Goal: Information Seeking & Learning: Learn about a topic

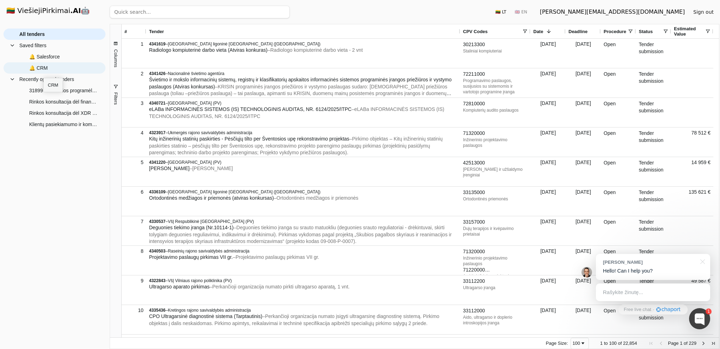
click at [43, 71] on span "🔔 CRM" at bounding box center [38, 68] width 19 height 11
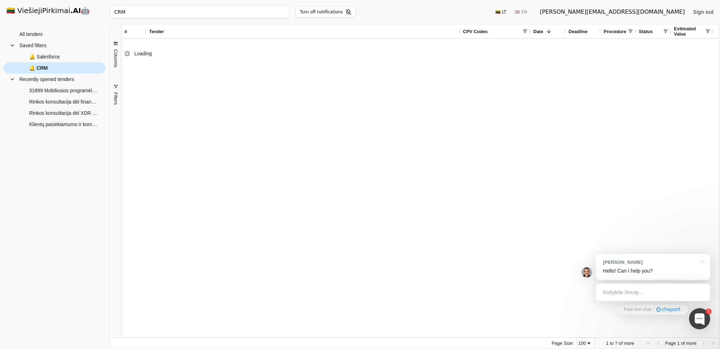
type input "CRM"
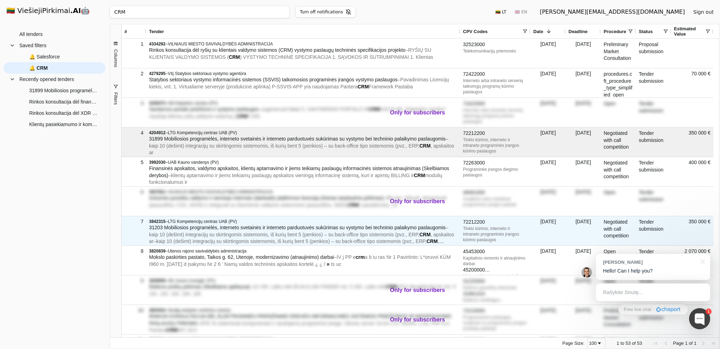
click at [184, 233] on span "kaip 10 (dešimt) integracijų su skirtingomis sistemomis, iš kurių bent 5 (penki…" at bounding box center [284, 234] width 270 height 6
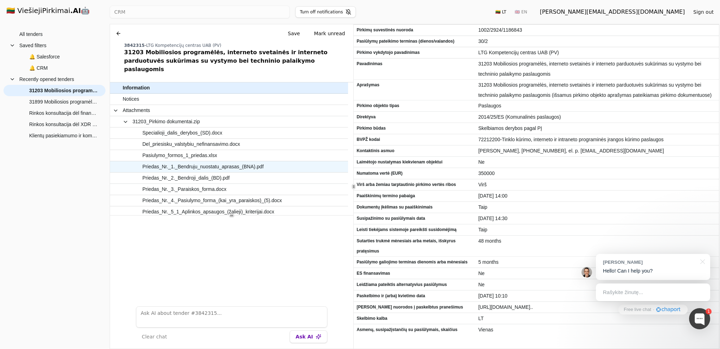
click at [185, 161] on span "Priedas_Nr._1._Bendruju_nuostatu_aprasas_(BNA).pdf" at bounding box center [202, 166] width 121 height 10
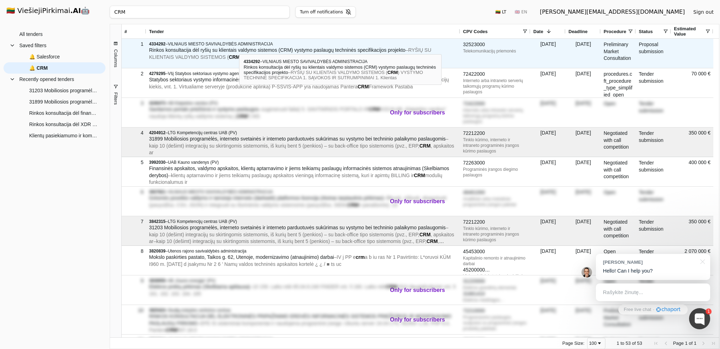
click at [239, 48] on span "Rinkos konsultacija dėl ryšių su klientais valdymo sistemos (CRM) vystymo pasla…" at bounding box center [277, 50] width 256 height 6
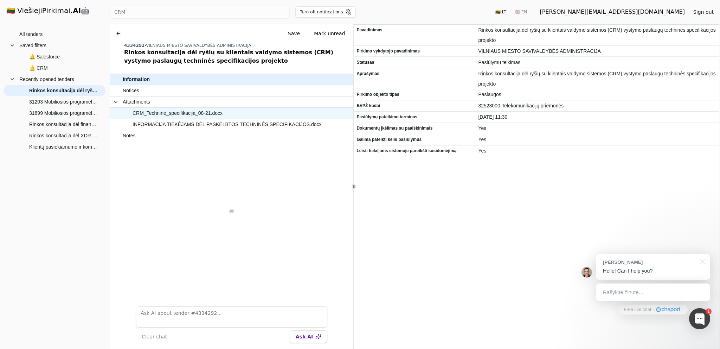
click at [154, 111] on span "CRM_Techninė_specifikacija_08-21.docx" at bounding box center [178, 113] width 90 height 10
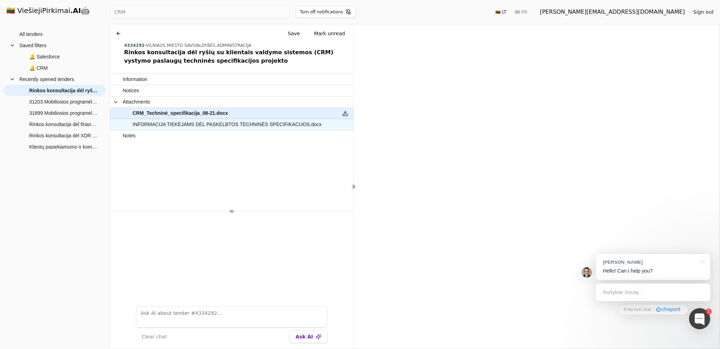
click at [219, 125] on span "INFORMACIJA TIEKĖJAMS DĖL PASKELBTOS TECHNINĖS SPECIFIKACIJOS.docx" at bounding box center [227, 124] width 189 height 10
click at [177, 116] on span "CRM_Techninė_specifikacija_08-21.docx" at bounding box center [178, 113] width 90 height 10
click at [345, 114] on button at bounding box center [345, 113] width 11 height 10
click at [172, 247] on div at bounding box center [231, 255] width 243 height 89
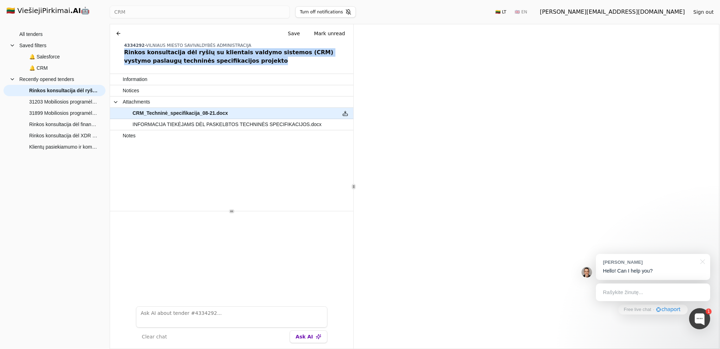
drag, startPoint x: 125, startPoint y: 50, endPoint x: 213, endPoint y: 65, distance: 88.8
click at [213, 65] on div "Rinkos konsultacija dėl ryšių su klientais valdymo sistemos (CRM) vystymo pasla…" at bounding box center [237, 56] width 227 height 17
copy div "Rinkos konsultacija dėl ryšių su klientais valdymo sistemos (CRM) vystymo pasla…"
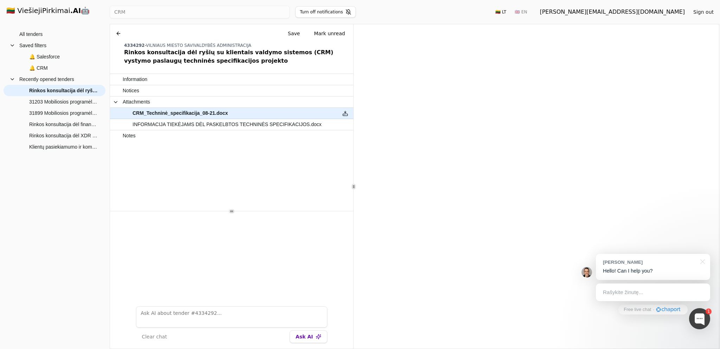
click at [250, 273] on div at bounding box center [231, 255] width 243 height 89
click at [52, 69] on span "🔔 CRM" at bounding box center [59, 68] width 80 height 11
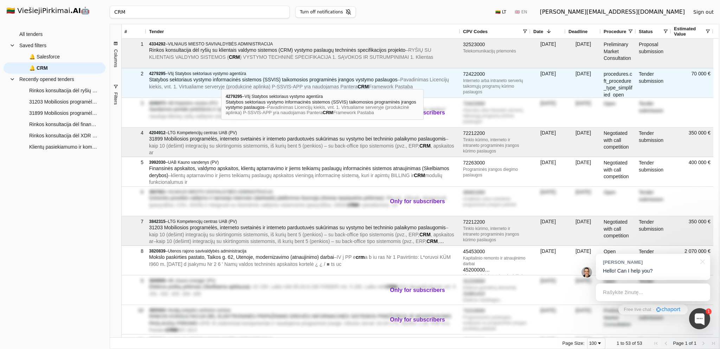
click at [221, 83] on div "Statybos sektoriaus vystymo informacinės sistemos (SSVIS) taikomosios programin…" at bounding box center [303, 83] width 308 height 14
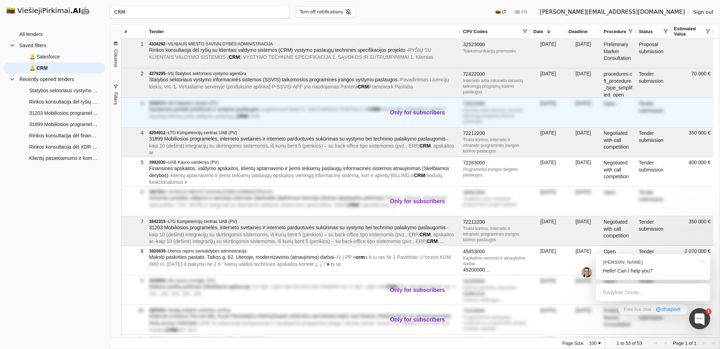
click at [214, 113] on span "VIZIJA AB „Klaipėdos vanduo“ naudoja klientų ryšių valdymo sistemą („" at bounding box center [297, 112] width 297 height 13
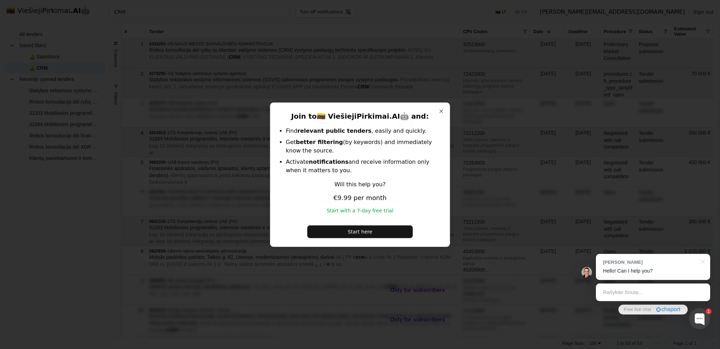
click at [438, 112] on h2 "Join to 🇱🇹 ViešiejiPirkimai .AI 🤖 and:" at bounding box center [360, 116] width 162 height 10
click at [442, 109] on button "Close" at bounding box center [442, 111] width 6 height 6
